Goal: Transaction & Acquisition: Obtain resource

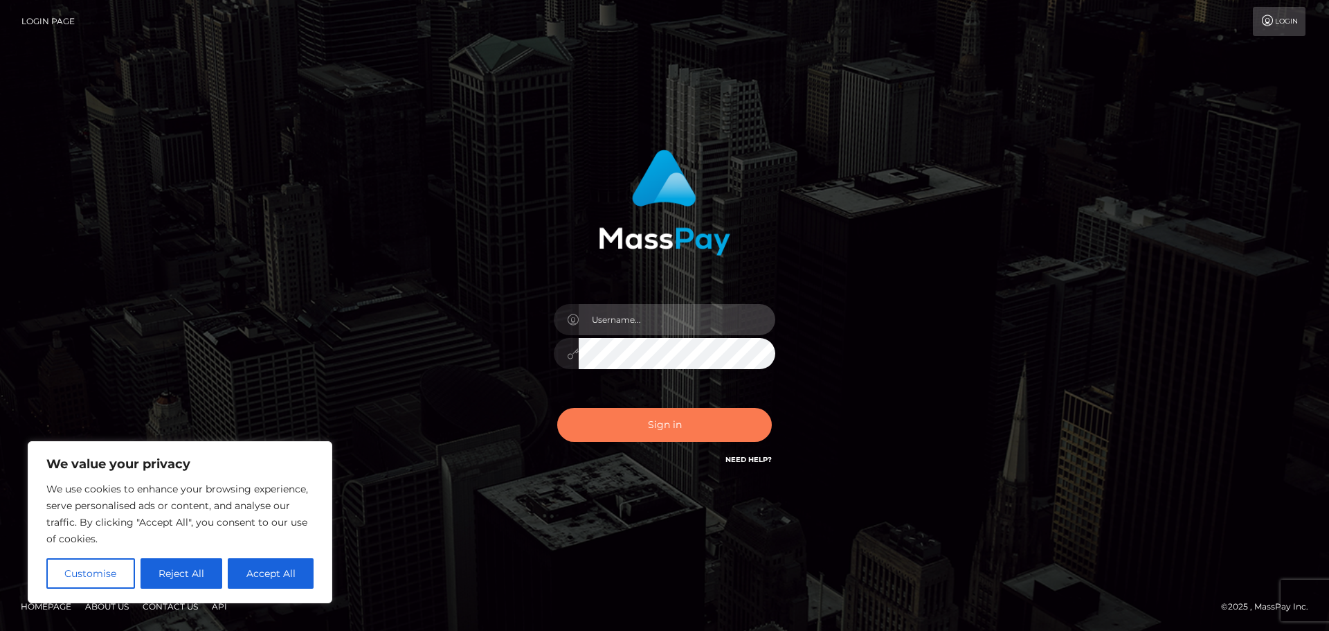
type input "Jennifer"
click at [678, 433] on button "Sign in" at bounding box center [664, 425] width 215 height 34
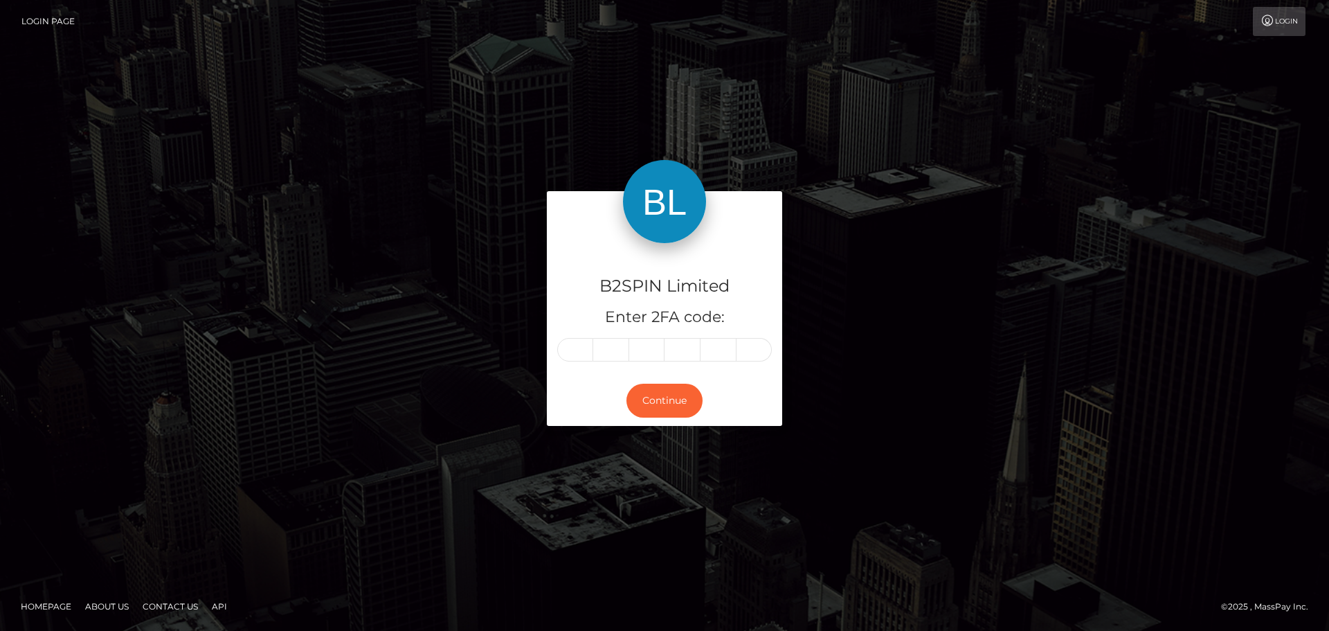
click at [571, 355] on input "text" at bounding box center [575, 350] width 36 height 24
type input "4"
type input "9"
type input "4"
type input "9"
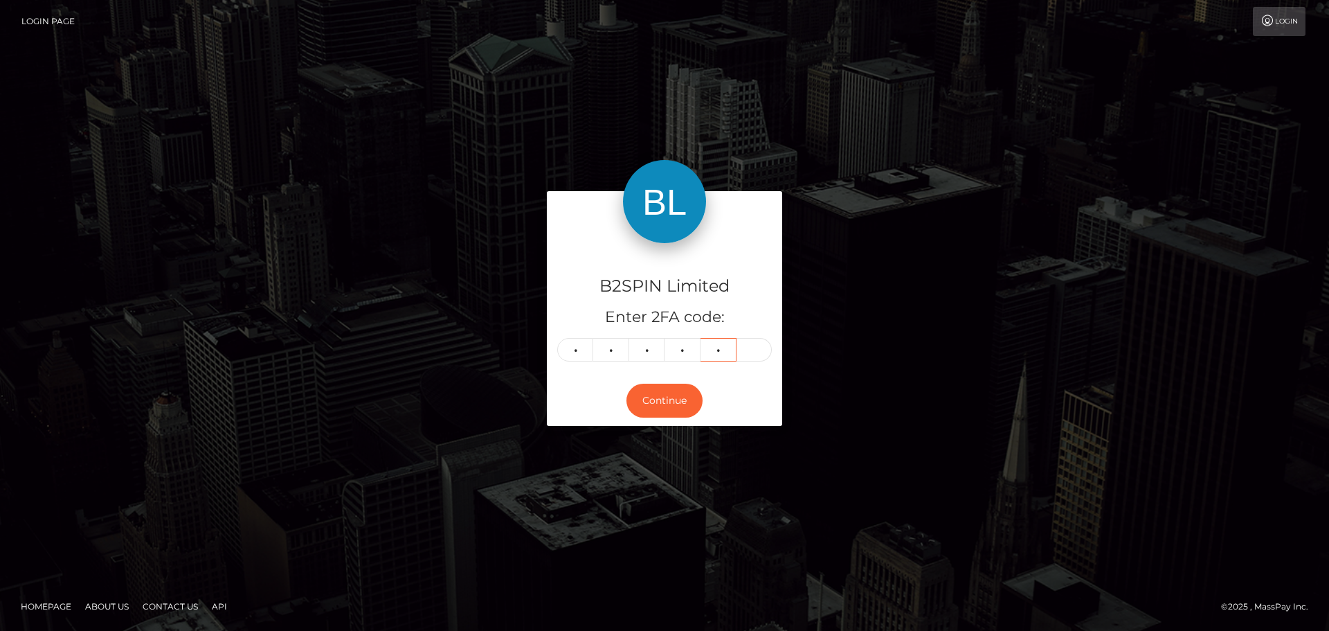
type input "0"
type input "4"
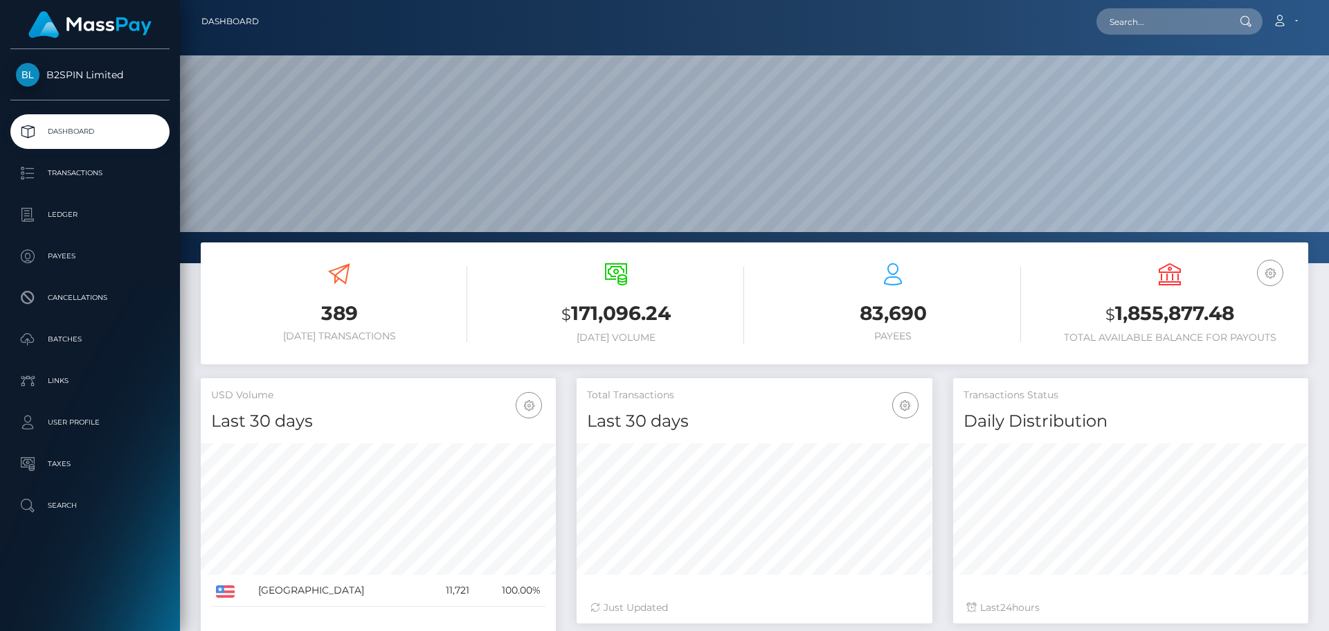
scroll to position [246, 356]
click at [78, 184] on link "Transactions" at bounding box center [89, 173] width 159 height 35
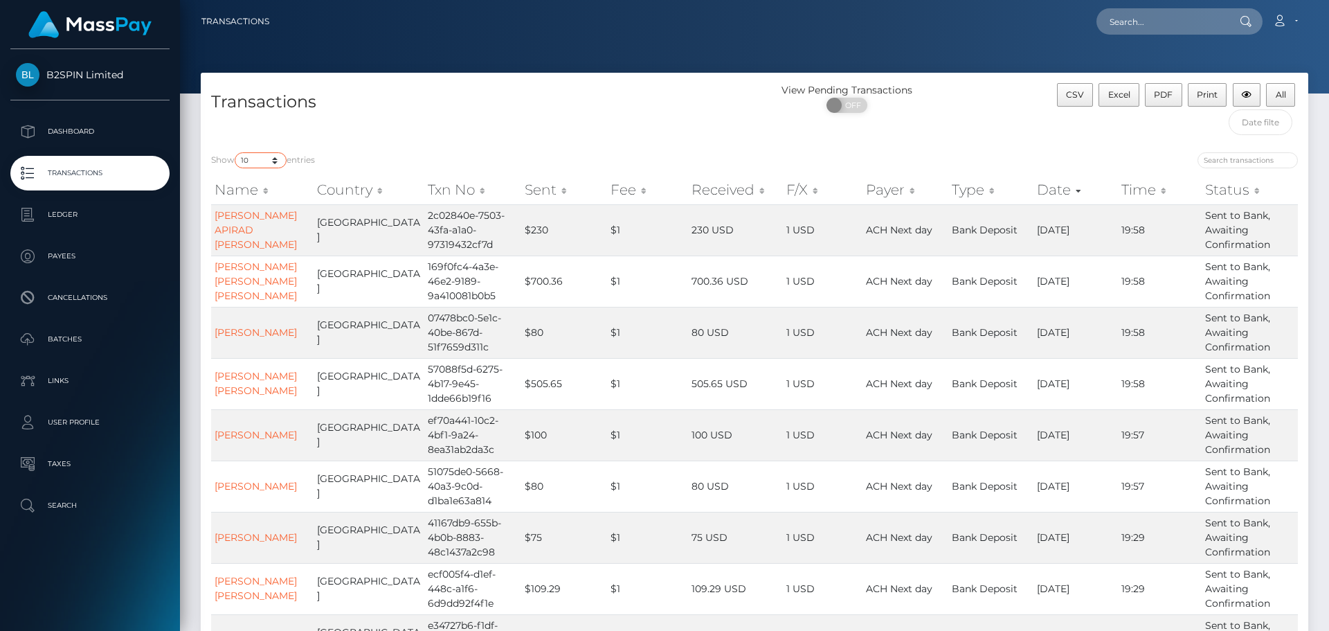
click at [287, 161] on select "10 25 50 100 250 500 1,000 3,500" at bounding box center [261, 160] width 52 height 16
select select "3500"
click at [236, 152] on select "10 25 50 100 250 500 1,000 3,500" at bounding box center [261, 160] width 52 height 16
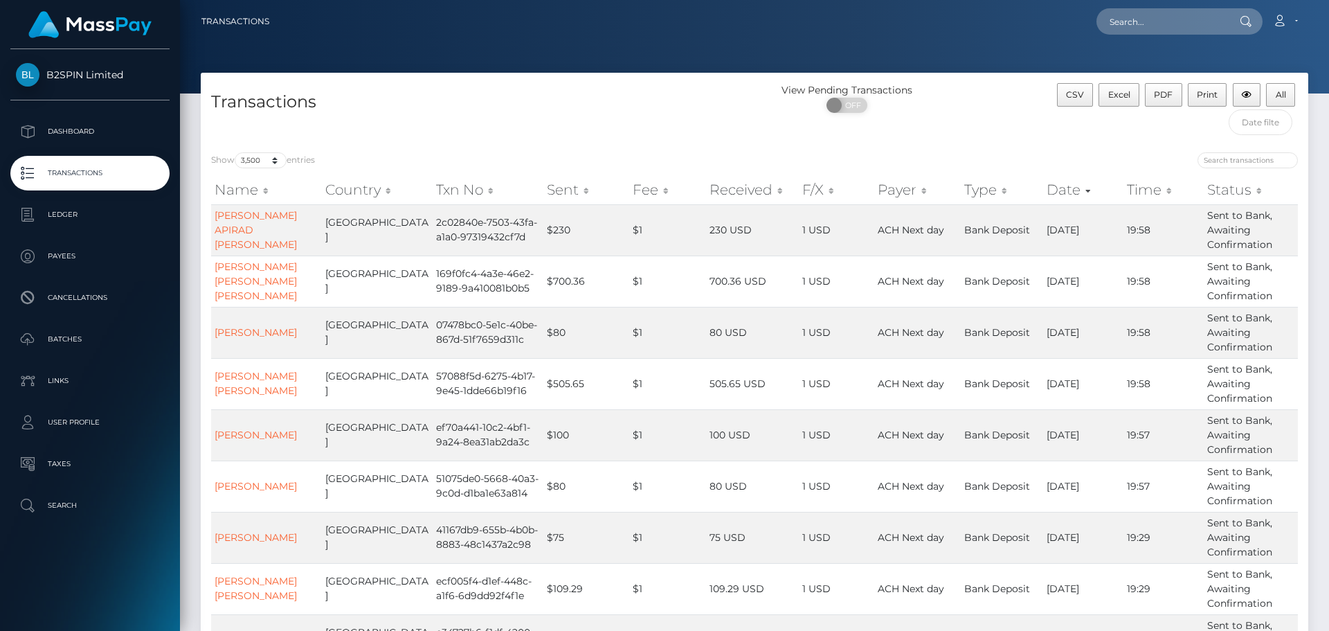
click at [685, 98] on h4 "Transactions" at bounding box center [477, 102] width 533 height 24
click at [1130, 96] on span "Excel" at bounding box center [1119, 94] width 22 height 10
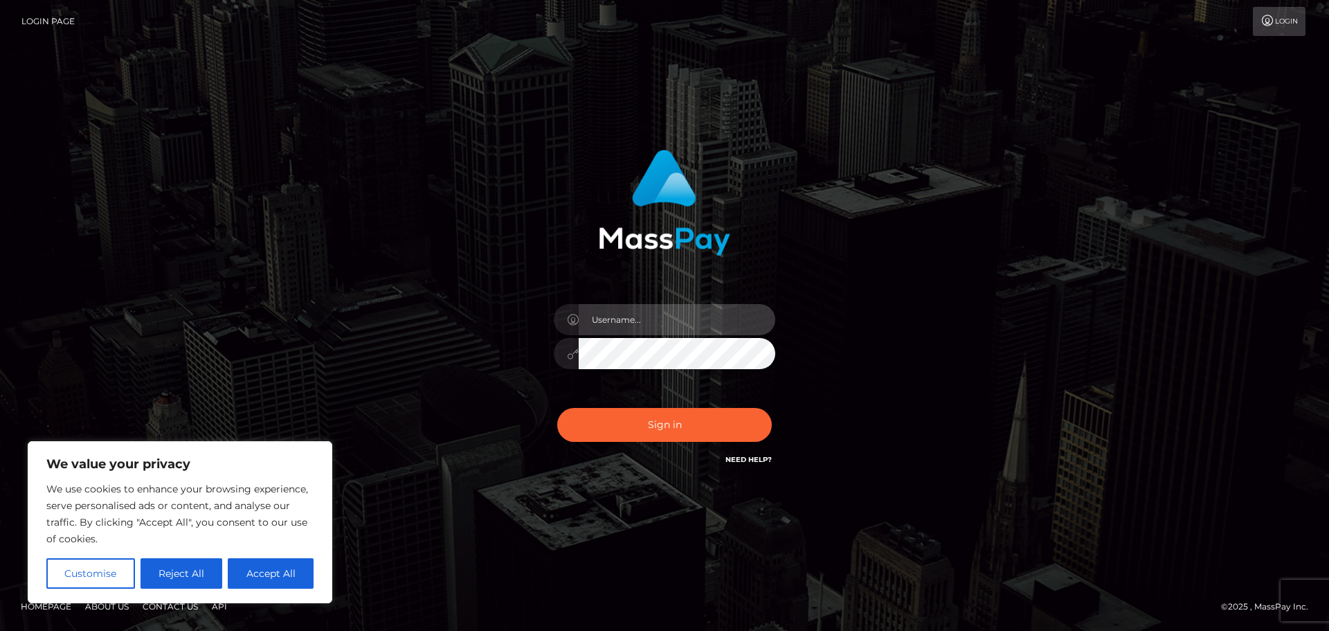
type input "[PERSON_NAME]"
drag, startPoint x: 1042, startPoint y: 174, endPoint x: 972, endPoint y: 162, distance: 71.0
click at [1042, 174] on div "[PERSON_NAME] Sign in" at bounding box center [664, 315] width 789 height 352
